Goal: Learn about a topic: Learn about a topic

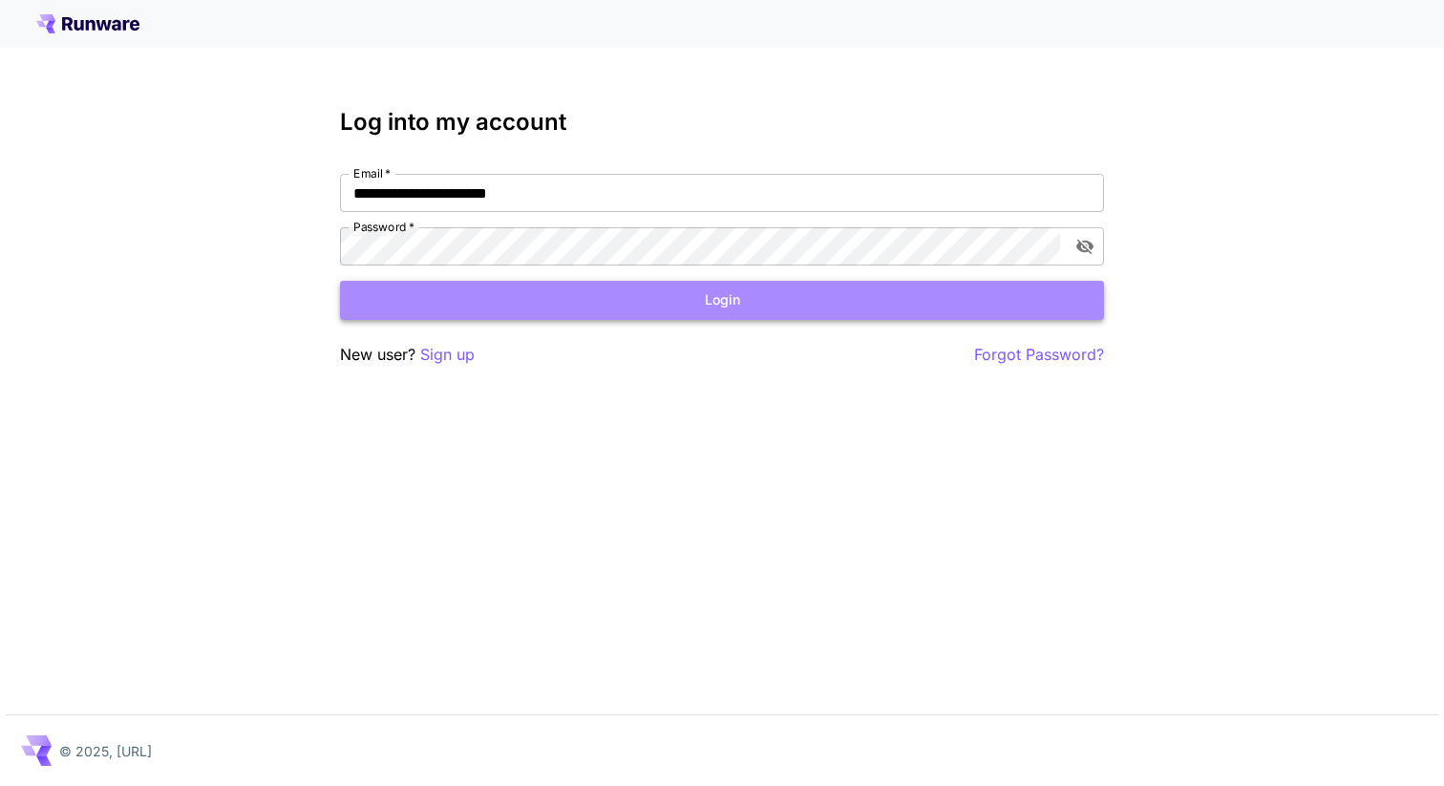
click at [737, 298] on button "Login" at bounding box center [722, 300] width 764 height 39
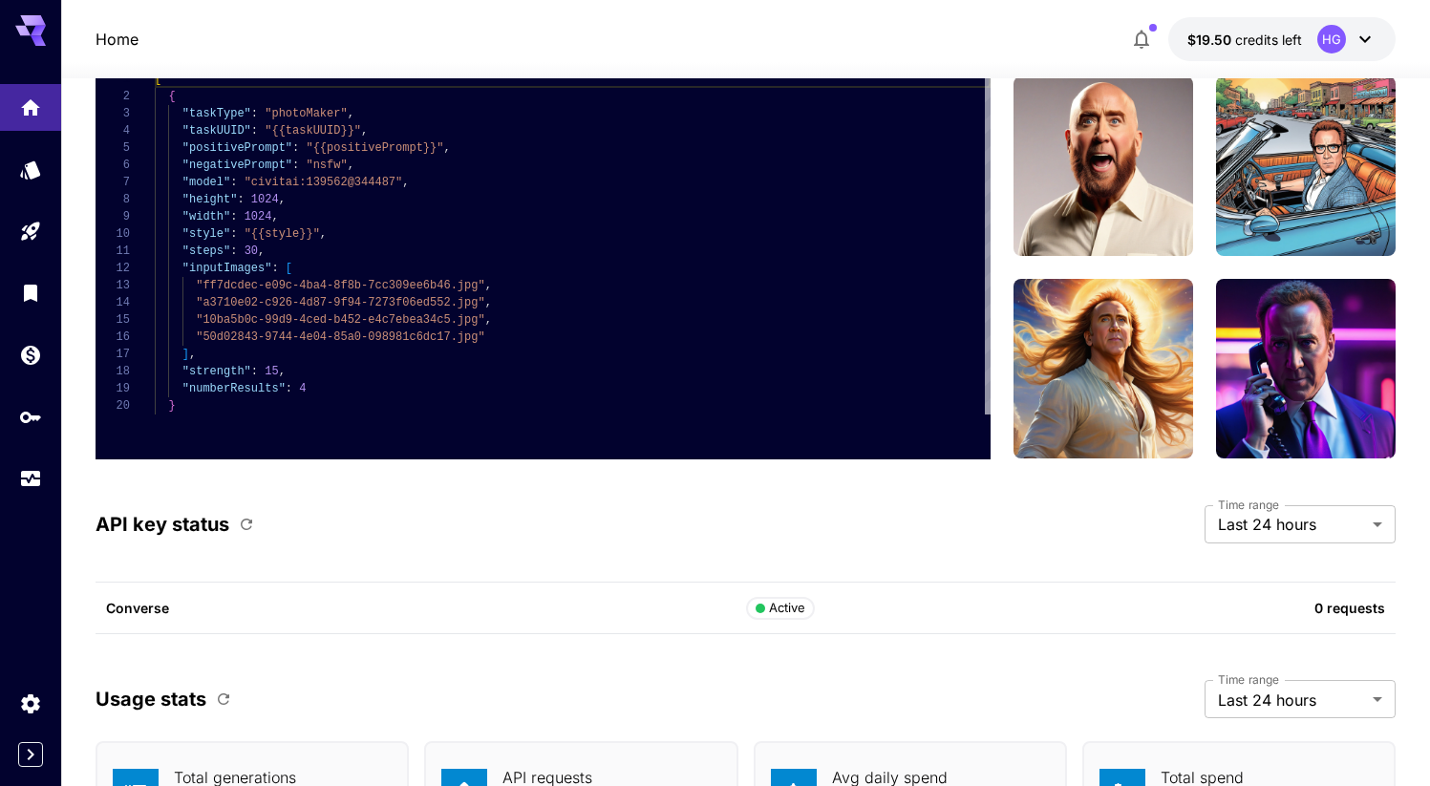
scroll to position [5443, 0]
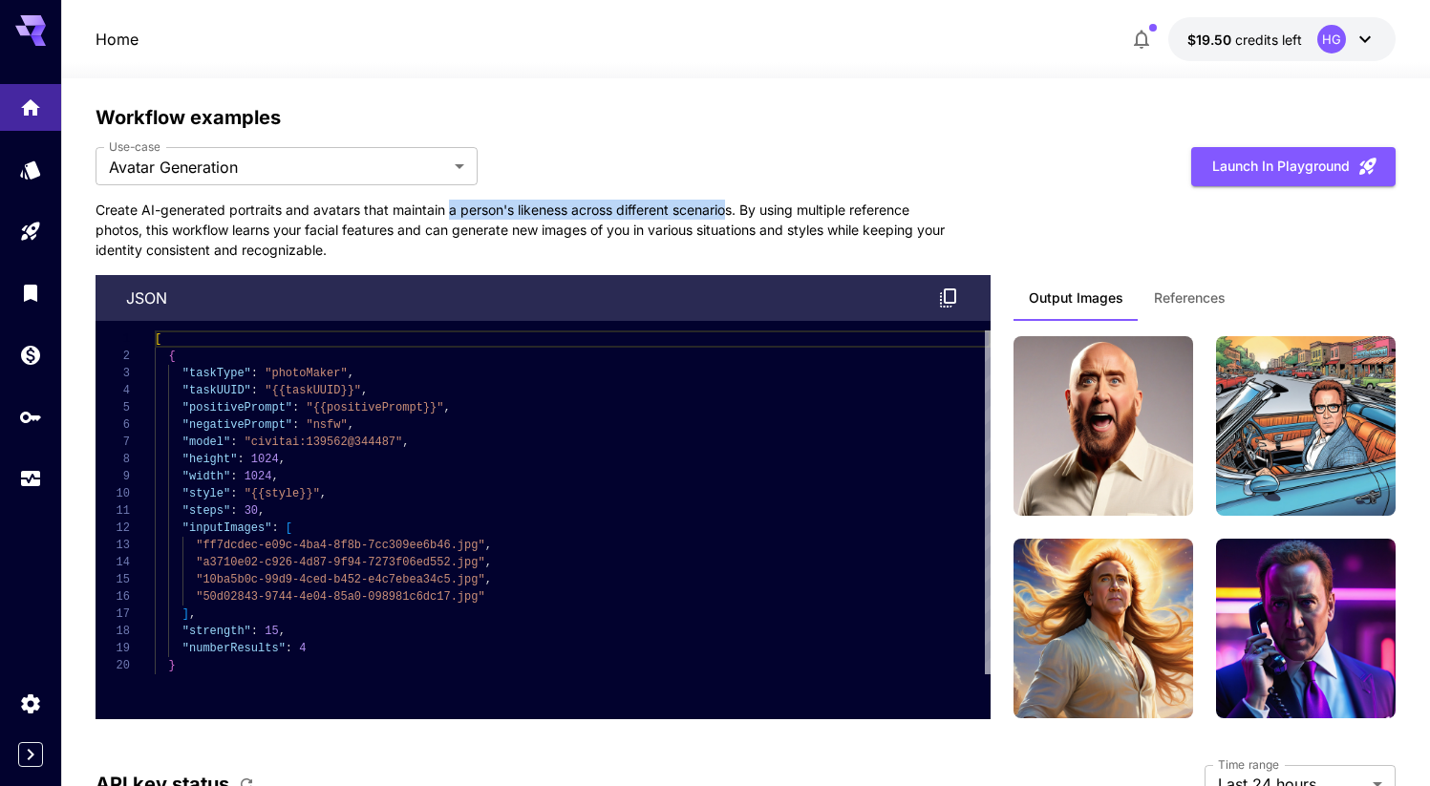
drag, startPoint x: 446, startPoint y: 211, endPoint x: 732, endPoint y: 215, distance: 286.5
click at [732, 215] on p "Create AI-generated portraits and avatars that maintain a person's likeness acr…" at bounding box center [524, 230] width 859 height 60
drag, startPoint x: 746, startPoint y: 211, endPoint x: 143, endPoint y: 228, distance: 602.8
click at [143, 228] on p "Create AI-generated portraits and avatars that maintain a person's likeness acr…" at bounding box center [524, 230] width 859 height 60
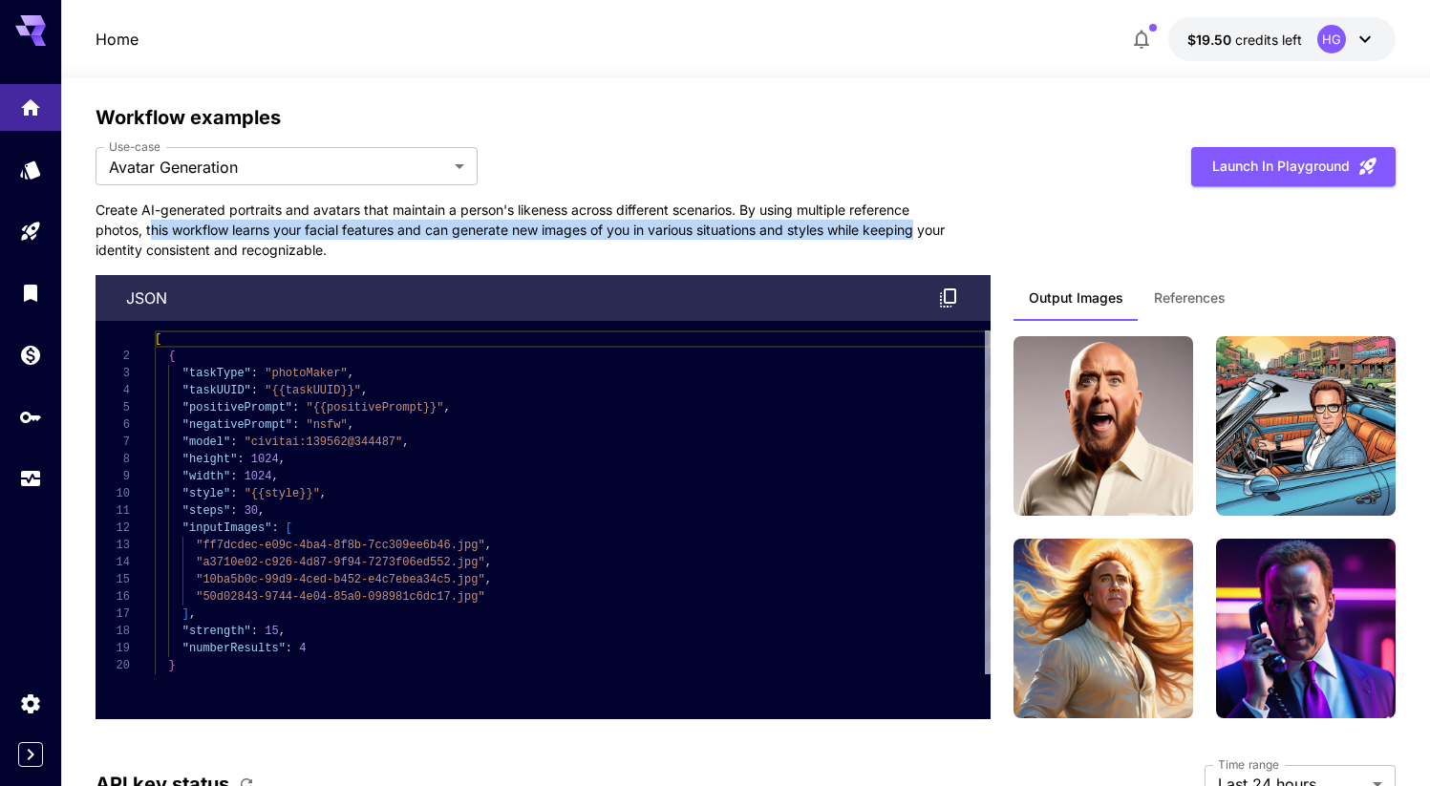
drag, startPoint x: 196, startPoint y: 228, endPoint x: 939, endPoint y: 235, distance: 743.0
click at [939, 235] on p "Create AI-generated portraits and avatars that maintain a person's likeness acr…" at bounding box center [524, 230] width 859 height 60
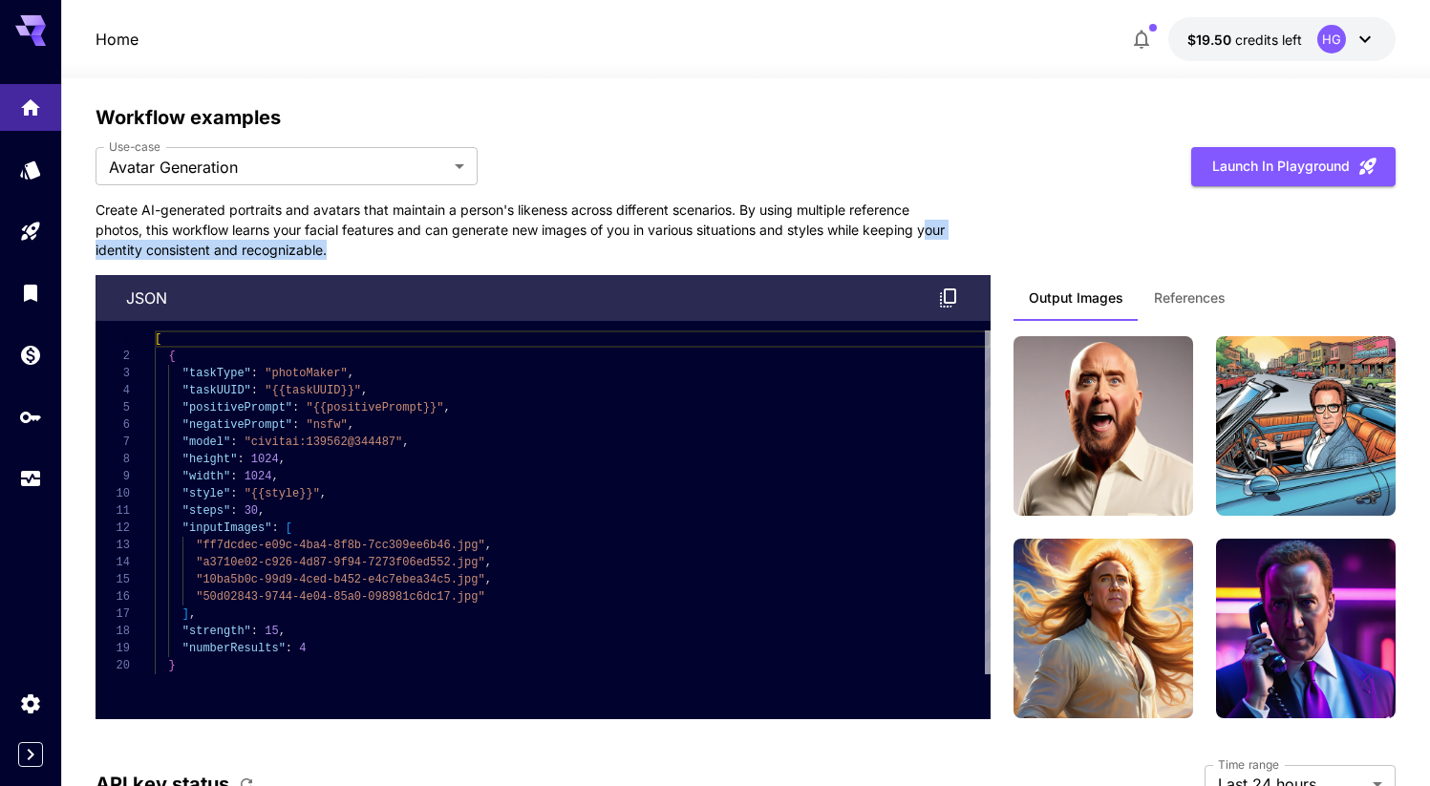
drag, startPoint x: 103, startPoint y: 247, endPoint x: 365, endPoint y: 248, distance: 261.7
click at [365, 248] on p "Create AI-generated portraits and avatars that maintain a person's likeness acr…" at bounding box center [524, 230] width 859 height 60
drag, startPoint x: 356, startPoint y: 234, endPoint x: 542, endPoint y: 248, distance: 186.8
click at [357, 234] on p "Create AI-generated portraits and avatars that maintain a person's likeness acr…" at bounding box center [524, 230] width 859 height 60
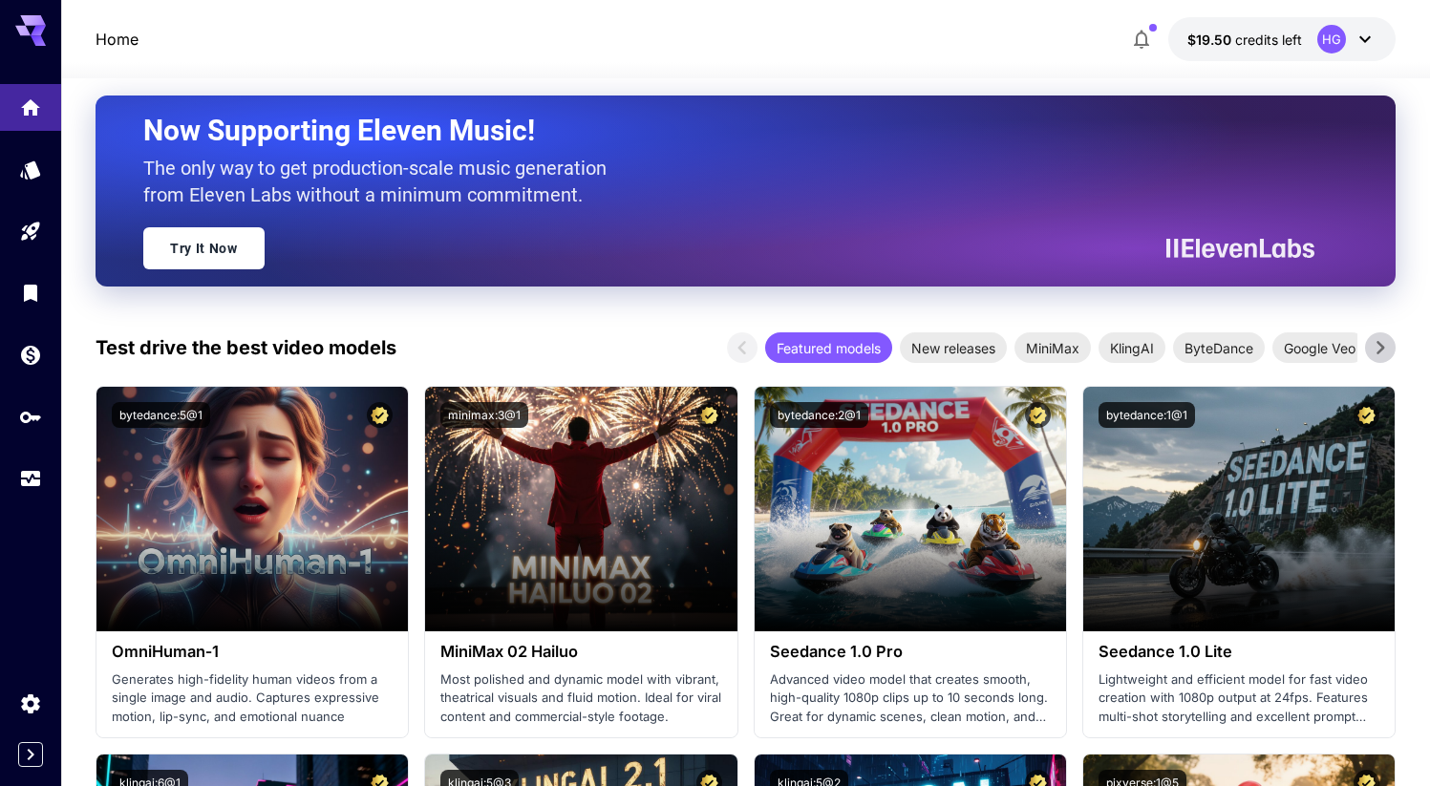
scroll to position [0, 0]
